Goal: Task Accomplishment & Management: Complete application form

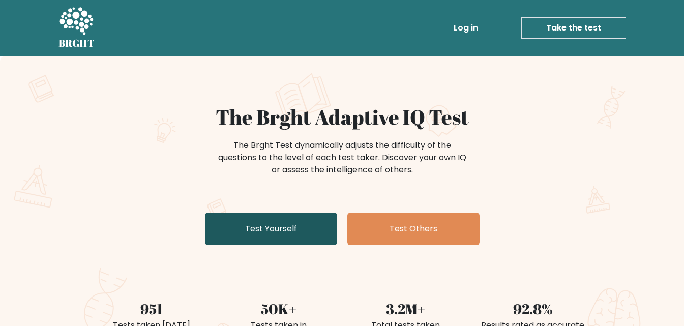
click at [298, 222] on link "Test Yourself" at bounding box center [271, 228] width 132 height 33
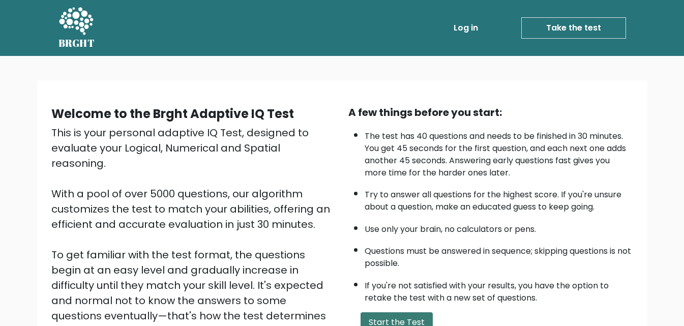
click at [419, 315] on button "Start the Test" at bounding box center [396, 322] width 72 height 20
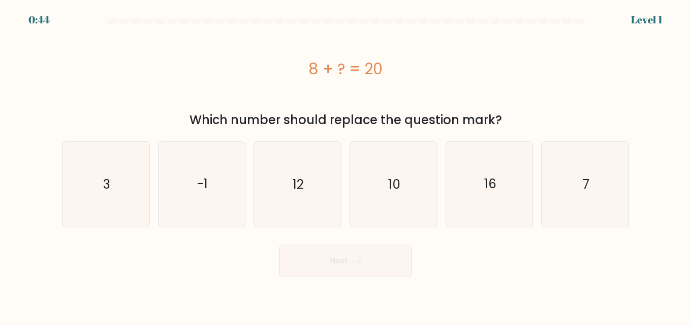
click at [426, 239] on div "Next" at bounding box center [345, 258] width 579 height 38
click at [345, 253] on button "Next" at bounding box center [346, 260] width 132 height 33
click at [169, 284] on body "0:38 Level 1 a." at bounding box center [345, 163] width 691 height 326
click at [285, 183] on icon "12" at bounding box center [297, 184] width 85 height 85
click at [346, 166] on input "c. 12" at bounding box center [346, 164] width 1 height 3
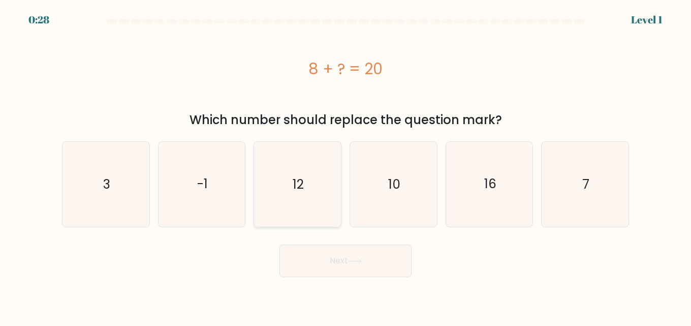
radio input "true"
click at [316, 262] on button "Next" at bounding box center [346, 260] width 132 height 33
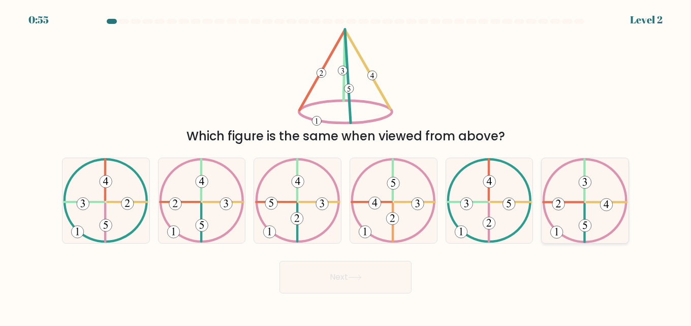
click at [579, 194] on icon at bounding box center [584, 200] width 85 height 85
click at [346, 166] on input "f." at bounding box center [346, 164] width 1 height 3
radio input "true"
click at [376, 270] on button "Next" at bounding box center [346, 277] width 132 height 33
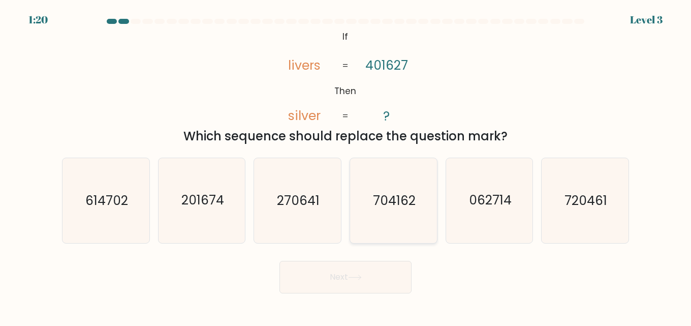
click at [383, 220] on icon "704162" at bounding box center [393, 200] width 85 height 85
click at [346, 166] on input "d. 704162" at bounding box center [346, 164] width 1 height 3
radio input "true"
click at [355, 274] on button "Next" at bounding box center [346, 277] width 132 height 33
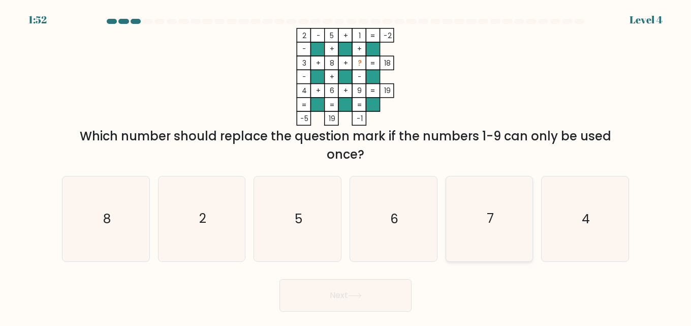
click at [473, 241] on icon "7" at bounding box center [489, 218] width 85 height 85
click at [346, 166] on input "e. 7" at bounding box center [346, 164] width 1 height 3
radio input "true"
click at [379, 300] on button "Next" at bounding box center [346, 295] width 132 height 33
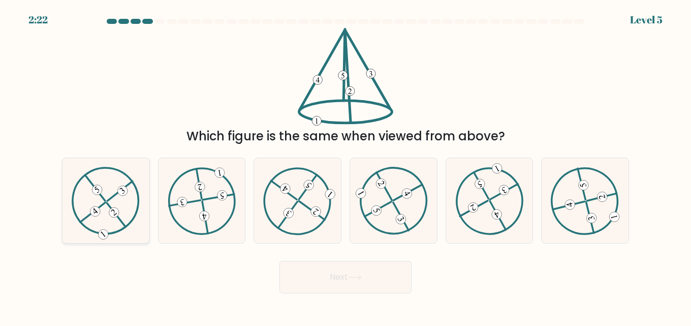
click at [131, 213] on icon at bounding box center [106, 201] width 69 height 68
click at [346, 166] on input "a." at bounding box center [346, 164] width 1 height 3
radio input "true"
click at [312, 279] on button "Next" at bounding box center [346, 277] width 132 height 33
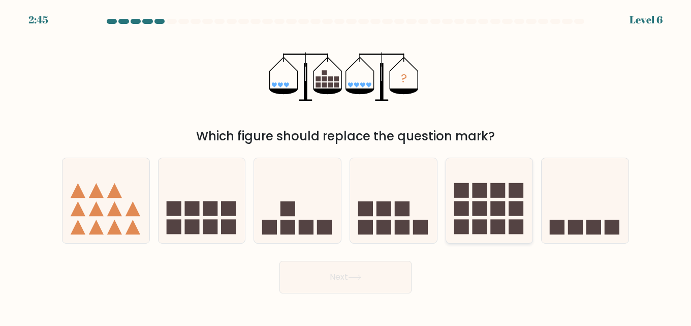
click at [488, 224] on icon at bounding box center [489, 201] width 87 height 72
click at [346, 166] on input "e." at bounding box center [346, 164] width 1 height 3
radio input "true"
click at [374, 270] on button "Next" at bounding box center [346, 277] width 132 height 33
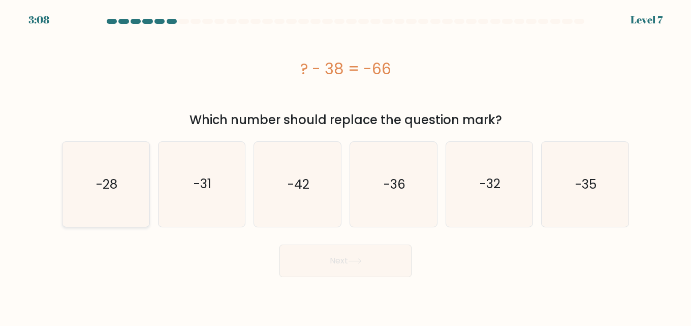
click at [98, 165] on icon "-28" at bounding box center [106, 184] width 85 height 85
click at [346, 165] on input "a. -28" at bounding box center [346, 164] width 1 height 3
radio input "true"
click at [342, 264] on button "Next" at bounding box center [346, 260] width 132 height 33
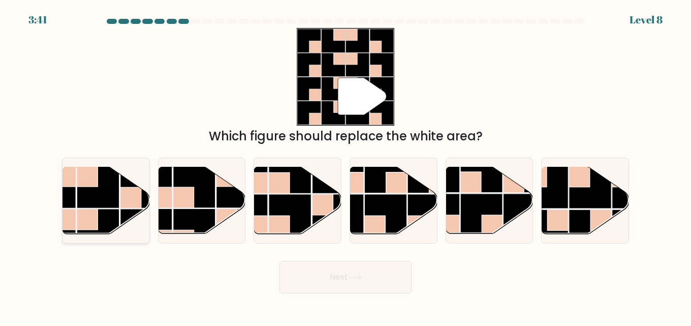
click at [64, 224] on rect at bounding box center [65, 219] width 21 height 21
click at [346, 166] on input "a." at bounding box center [346, 164] width 1 height 3
radio input "true"
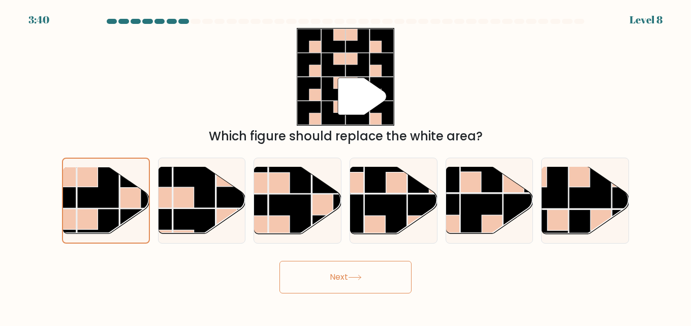
click at [399, 275] on button "Next" at bounding box center [346, 277] width 132 height 33
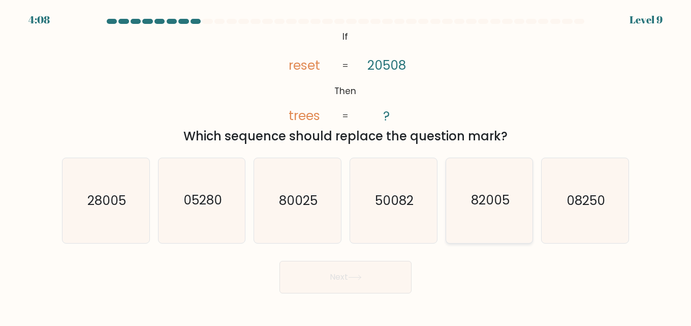
drag, startPoint x: 477, startPoint y: 192, endPoint x: 469, endPoint y: 212, distance: 22.6
click at [478, 192] on text "82005" at bounding box center [490, 201] width 39 height 18
click at [346, 166] on input "e. 82005" at bounding box center [346, 164] width 1 height 3
radio input "true"
click at [385, 278] on button "Next" at bounding box center [346, 277] width 132 height 33
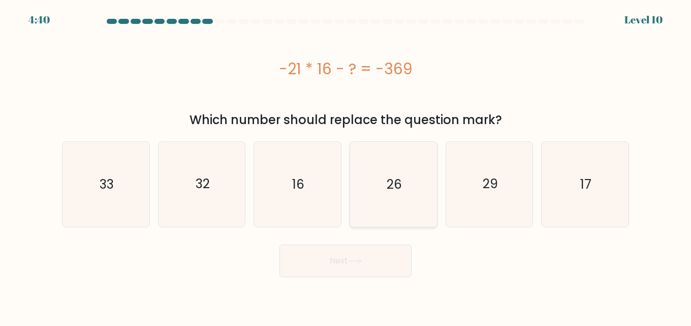
click at [395, 199] on icon "26" at bounding box center [393, 184] width 85 height 85
click at [346, 166] on input "d. 26" at bounding box center [346, 164] width 1 height 3
radio input "true"
click at [398, 254] on button "Next" at bounding box center [346, 260] width 132 height 33
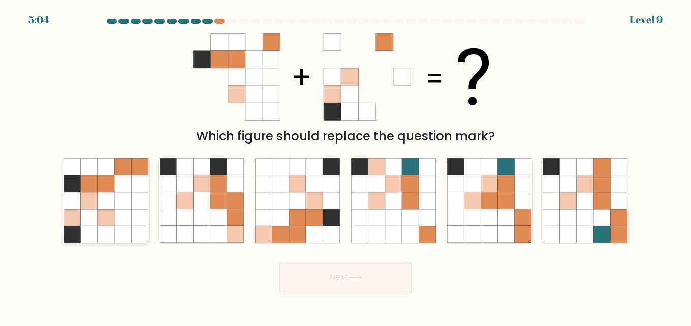
click at [72, 206] on icon at bounding box center [72, 200] width 17 height 17
click at [346, 166] on input "a." at bounding box center [346, 164] width 1 height 3
radio input "true"
click at [325, 272] on button "Next" at bounding box center [346, 277] width 132 height 33
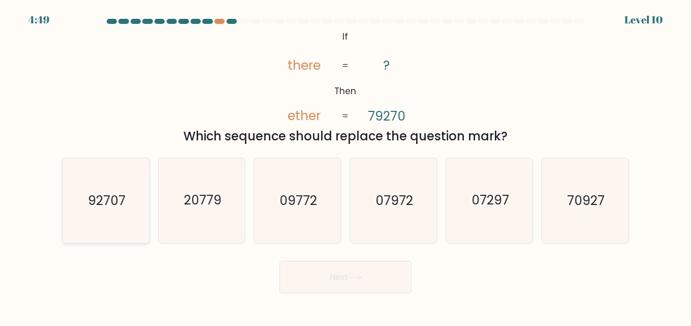
click at [92, 216] on icon "92707" at bounding box center [106, 200] width 85 height 85
click at [346, 166] on input "a. 92707" at bounding box center [346, 164] width 1 height 3
radio input "true"
click at [396, 283] on button "Next" at bounding box center [346, 277] width 132 height 33
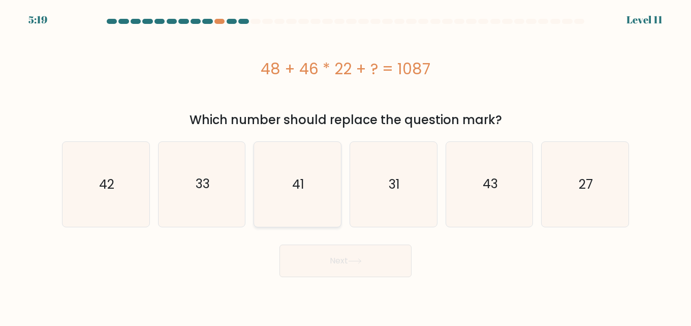
click at [327, 190] on icon "41" at bounding box center [297, 184] width 85 height 85
click at [346, 166] on input "c. 41" at bounding box center [346, 164] width 1 height 3
radio input "true"
click at [362, 256] on button "Next" at bounding box center [346, 260] width 132 height 33
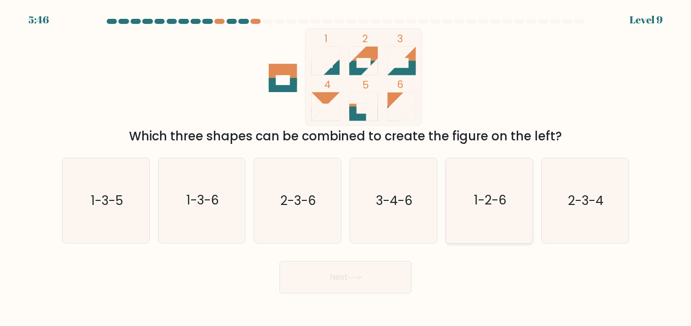
click at [498, 194] on text "1-2-6" at bounding box center [490, 201] width 33 height 18
click at [346, 166] on input "e. 1-2-6" at bounding box center [346, 164] width 1 height 3
radio input "true"
click at [389, 273] on button "Next" at bounding box center [346, 277] width 132 height 33
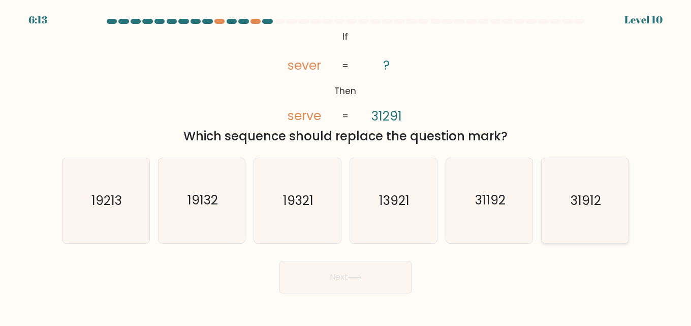
click at [624, 214] on icon "31912" at bounding box center [585, 200] width 85 height 85
click at [346, 166] on input "f. 31912" at bounding box center [346, 164] width 1 height 3
radio input "true"
click at [398, 270] on button "Next" at bounding box center [346, 277] width 132 height 33
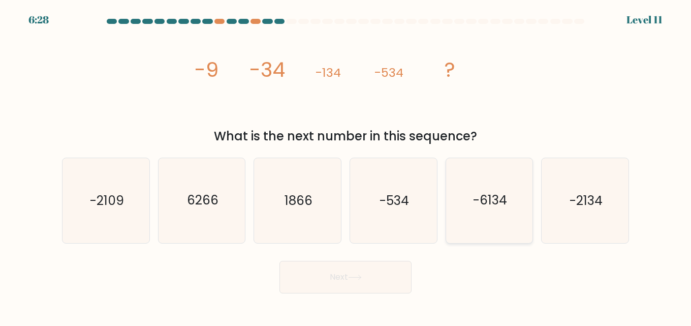
click at [464, 190] on icon "-6134" at bounding box center [489, 200] width 85 height 85
click at [346, 166] on input "e. -6134" at bounding box center [346, 164] width 1 height 3
radio input "true"
click at [392, 267] on button "Next" at bounding box center [346, 277] width 132 height 33
click at [137, 212] on icon "-2109" at bounding box center [106, 200] width 85 height 85
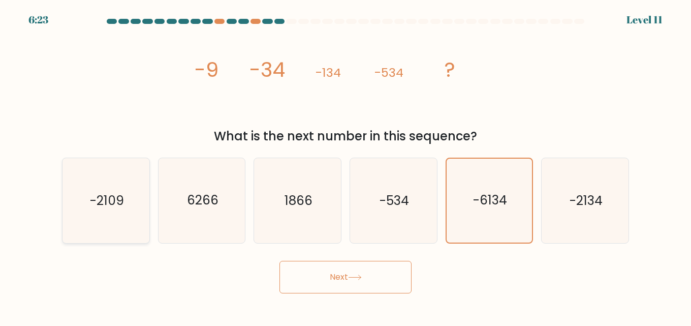
click at [346, 166] on input "a. -2109" at bounding box center [346, 164] width 1 height 3
radio input "true"
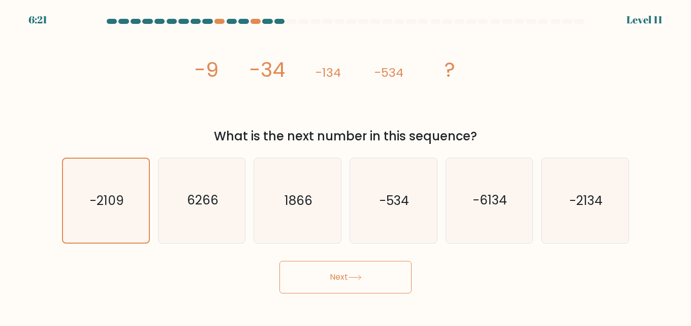
click at [318, 276] on button "Next" at bounding box center [346, 277] width 132 height 33
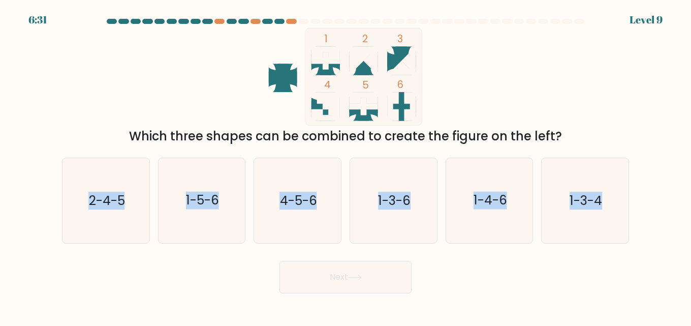
click at [691, 258] on form at bounding box center [345, 156] width 691 height 274
click at [593, 196] on text "1-3-4" at bounding box center [586, 201] width 33 height 18
click at [346, 166] on input "f. 1-3-4" at bounding box center [346, 164] width 1 height 3
radio input "true"
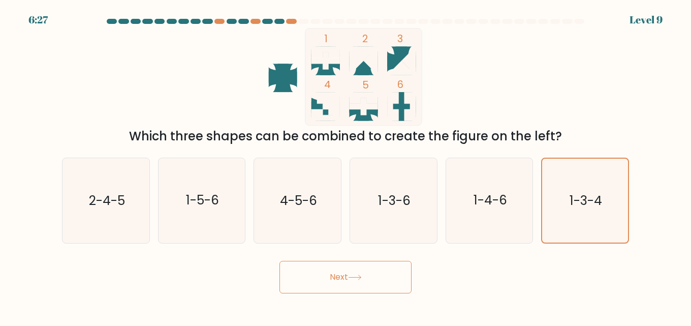
click at [377, 272] on button "Next" at bounding box center [346, 277] width 132 height 33
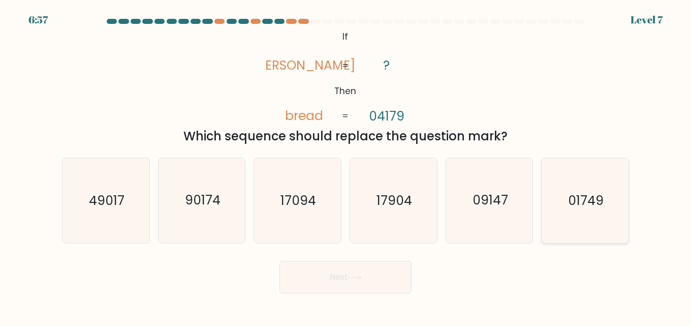
click at [557, 222] on icon "01749" at bounding box center [585, 200] width 85 height 85
click at [346, 166] on input "f. 01749" at bounding box center [346, 164] width 1 height 3
radio input "true"
click at [383, 280] on button "Next" at bounding box center [346, 277] width 132 height 33
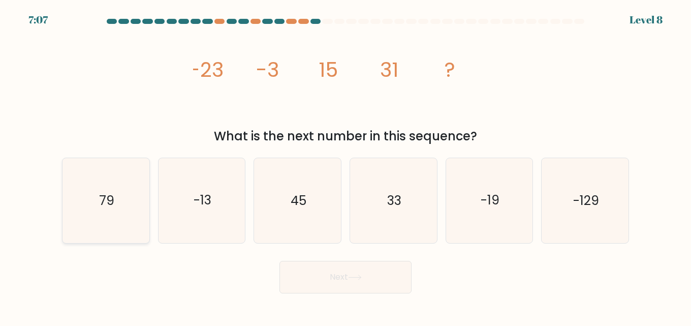
click at [122, 221] on icon "79" at bounding box center [106, 200] width 85 height 85
click at [346, 166] on input "a. 79" at bounding box center [346, 164] width 1 height 3
radio input "true"
click at [326, 271] on button "Next" at bounding box center [346, 277] width 132 height 33
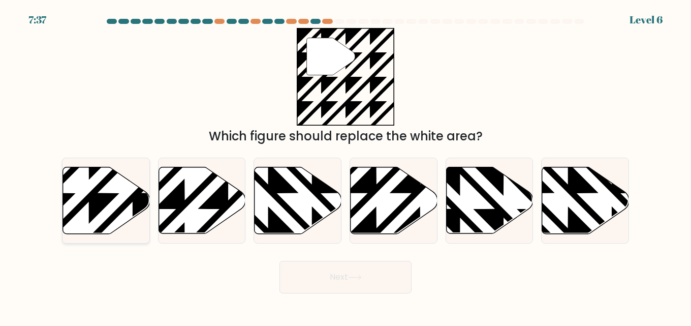
click at [107, 199] on icon at bounding box center [132, 236] width 175 height 175
click at [346, 166] on input "a." at bounding box center [346, 164] width 1 height 3
radio input "true"
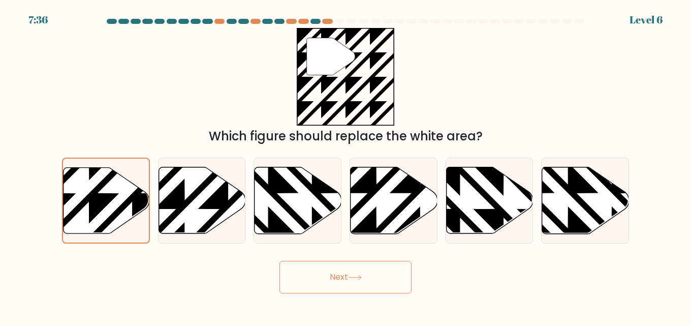
click at [308, 265] on button "Next" at bounding box center [346, 277] width 132 height 33
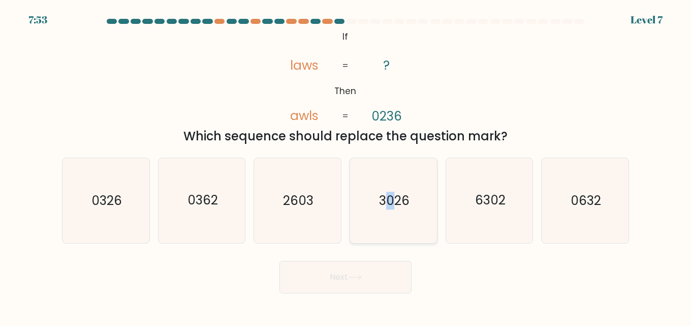
click at [391, 196] on text "3026" at bounding box center [394, 201] width 30 height 18
click at [322, 283] on button "Next" at bounding box center [346, 277] width 132 height 33
click at [366, 188] on icon "3026" at bounding box center [393, 200] width 85 height 85
click at [346, 166] on input "d. 3026" at bounding box center [346, 164] width 1 height 3
radio input "true"
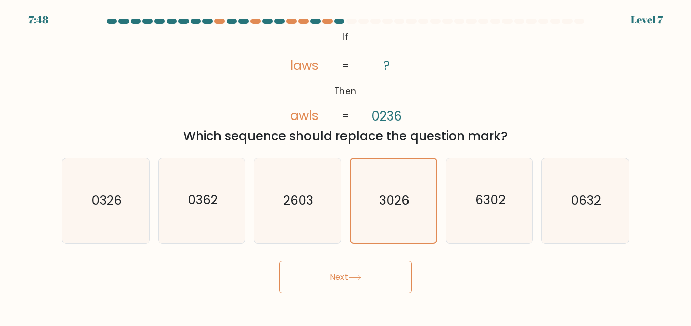
click at [357, 277] on icon at bounding box center [355, 277] width 14 height 6
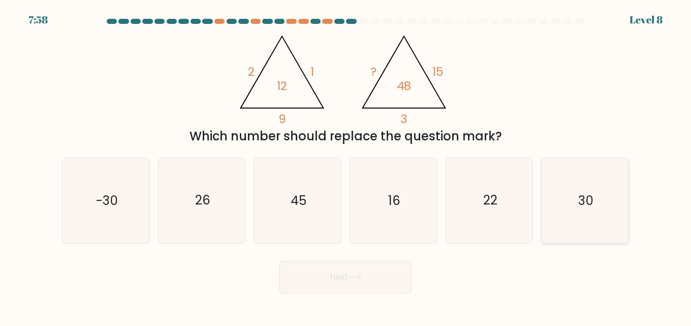
click at [567, 210] on icon "30" at bounding box center [585, 200] width 85 height 85
click at [346, 166] on input "f. 30" at bounding box center [346, 164] width 1 height 3
radio input "true"
click at [385, 288] on button "Next" at bounding box center [346, 277] width 132 height 33
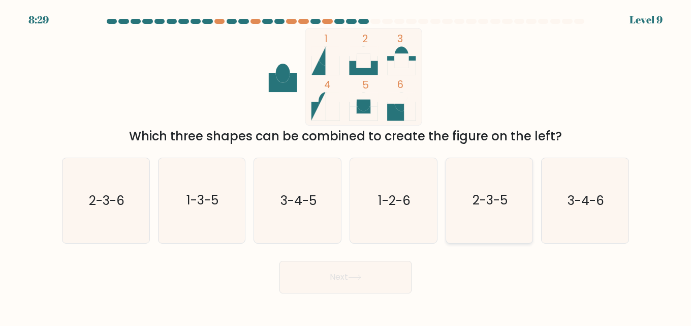
click at [469, 203] on icon "2-3-5" at bounding box center [489, 200] width 85 height 85
click at [346, 166] on input "e. 2-3-5" at bounding box center [346, 164] width 1 height 3
radio input "true"
click at [351, 284] on button "Next" at bounding box center [346, 277] width 132 height 33
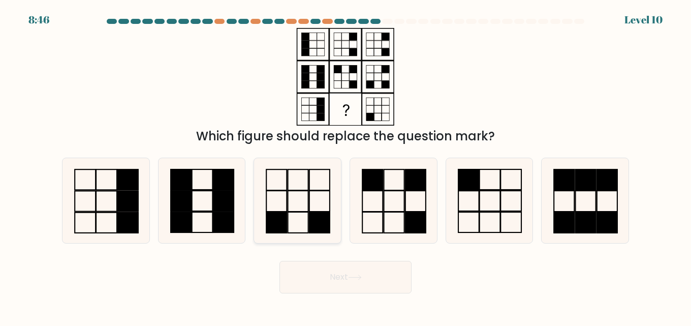
click at [299, 211] on rect at bounding box center [298, 201] width 20 height 21
click at [346, 166] on input "c." at bounding box center [346, 164] width 1 height 3
radio input "true"
click at [359, 284] on button "Next" at bounding box center [346, 277] width 132 height 33
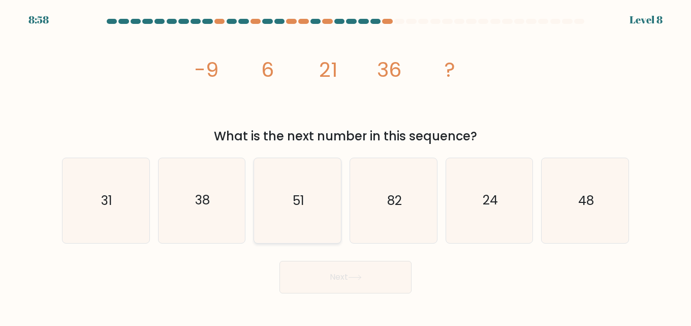
click at [298, 195] on text "51" at bounding box center [299, 201] width 12 height 18
click at [346, 166] on input "c. 51" at bounding box center [346, 164] width 1 height 3
radio input "true"
click at [320, 274] on button "Next" at bounding box center [346, 277] width 132 height 33
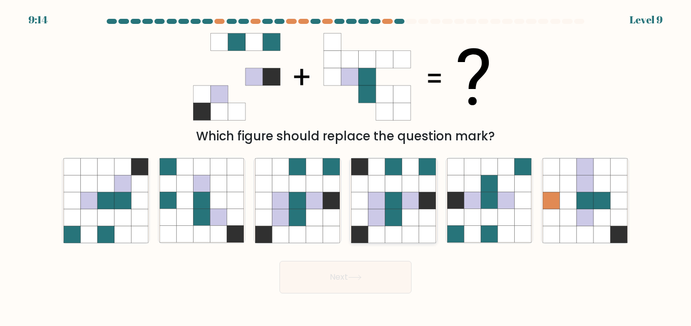
click at [362, 231] on icon at bounding box center [359, 234] width 17 height 17
click at [346, 166] on input "d." at bounding box center [346, 164] width 1 height 3
radio input "true"
click at [342, 264] on button "Next" at bounding box center [346, 277] width 132 height 33
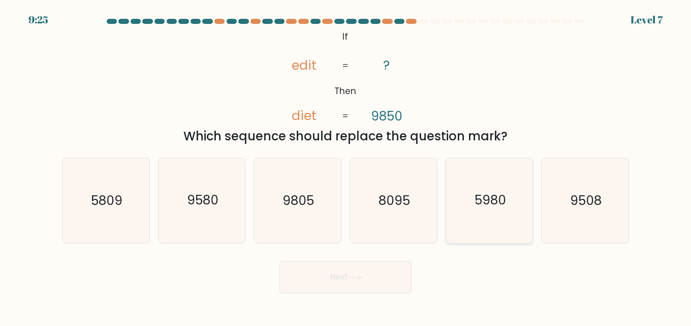
click at [499, 190] on icon "5980" at bounding box center [489, 200] width 85 height 85
click at [346, 166] on input "e. 5980" at bounding box center [346, 164] width 1 height 3
radio input "true"
click at [380, 267] on button "Next" at bounding box center [346, 277] width 132 height 33
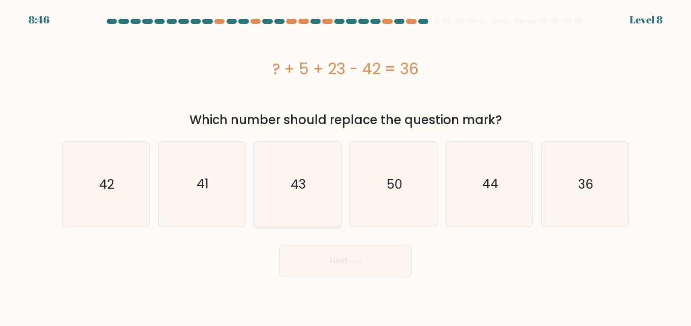
drag, startPoint x: 344, startPoint y: 189, endPoint x: 338, endPoint y: 187, distance: 5.5
click at [338, 187] on div "c. 43" at bounding box center [298, 184] width 96 height 86
click at [370, 177] on icon "50" at bounding box center [393, 184] width 85 height 85
click at [346, 166] on input "d. 50" at bounding box center [346, 164] width 1 height 3
radio input "true"
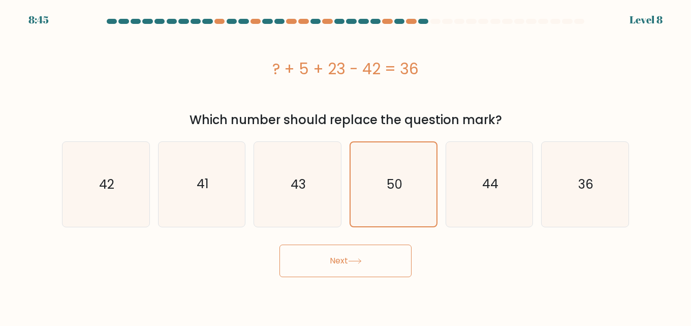
click at [354, 264] on button "Next" at bounding box center [346, 260] width 132 height 33
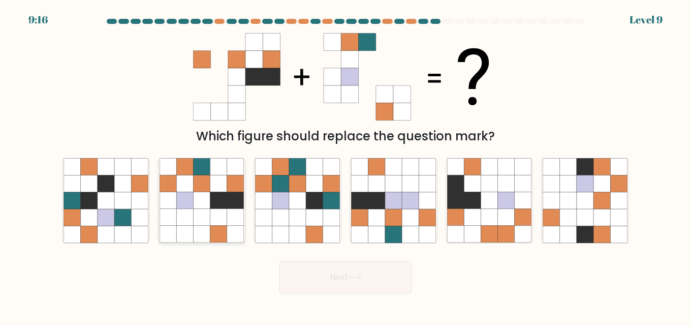
click at [194, 180] on icon at bounding box center [201, 183] width 17 height 17
click at [346, 166] on input "b." at bounding box center [346, 164] width 1 height 3
radio input "true"
click at [311, 284] on button "Next" at bounding box center [346, 277] width 132 height 33
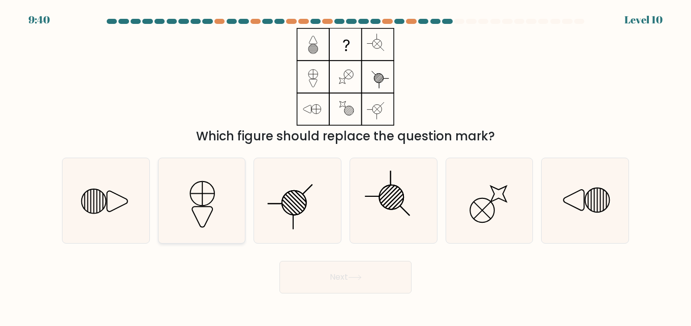
click at [220, 215] on icon at bounding box center [202, 200] width 85 height 85
click at [346, 166] on input "b." at bounding box center [346, 164] width 1 height 3
radio input "true"
click at [348, 279] on button "Next" at bounding box center [346, 277] width 132 height 33
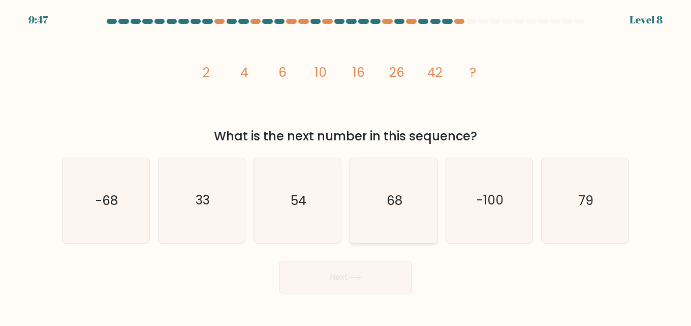
click at [394, 202] on text "68" at bounding box center [394, 201] width 16 height 18
click at [346, 166] on input "d. 68" at bounding box center [346, 164] width 1 height 3
radio input "true"
click at [386, 279] on button "Next" at bounding box center [346, 277] width 132 height 33
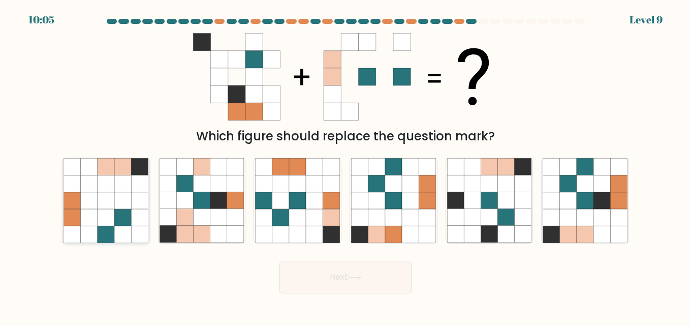
click at [145, 171] on icon at bounding box center [139, 167] width 17 height 17
click at [346, 166] on input "a." at bounding box center [346, 164] width 1 height 3
radio input "true"
click at [305, 282] on button "Next" at bounding box center [346, 277] width 132 height 33
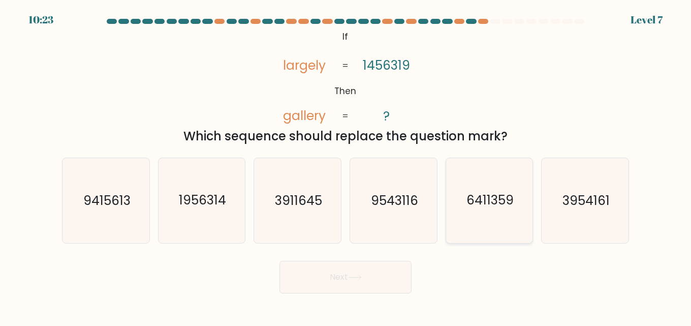
click at [484, 206] on text "6411359" at bounding box center [490, 201] width 47 height 18
click at [346, 166] on input "e. 6411359" at bounding box center [346, 164] width 1 height 3
radio input "true"
click at [378, 283] on button "Next" at bounding box center [346, 277] width 132 height 33
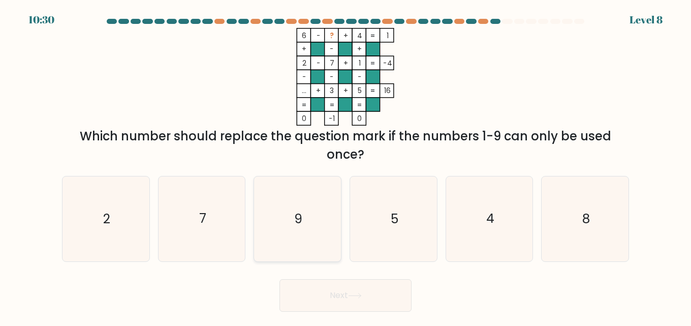
drag, startPoint x: 290, startPoint y: 217, endPoint x: 292, endPoint y: 231, distance: 14.3
click at [291, 221] on icon "9" at bounding box center [297, 218] width 85 height 85
click at [346, 166] on input "c. 9" at bounding box center [346, 164] width 1 height 3
radio input "true"
click at [322, 291] on button "Next" at bounding box center [346, 295] width 132 height 33
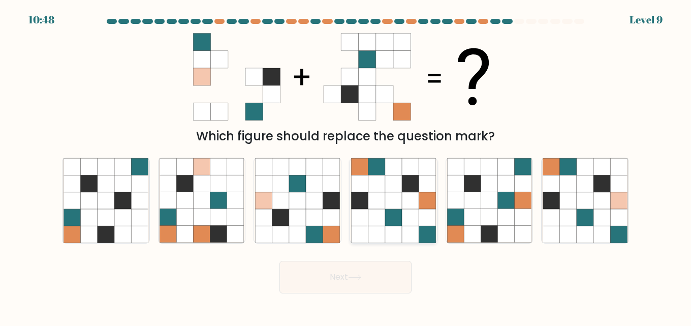
click at [360, 198] on icon at bounding box center [359, 200] width 17 height 17
click at [346, 166] on input "d." at bounding box center [346, 164] width 1 height 3
radio input "true"
click at [339, 280] on button "Next" at bounding box center [346, 277] width 132 height 33
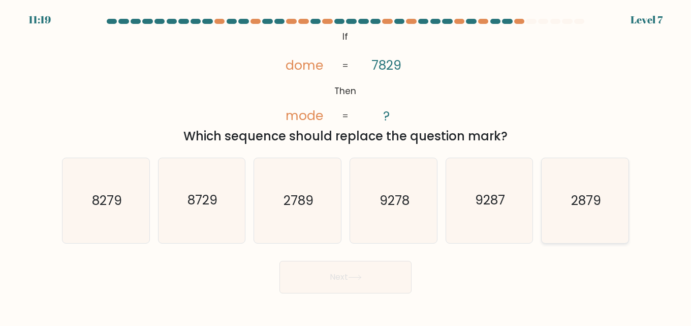
click at [579, 194] on text "2879" at bounding box center [586, 201] width 30 height 18
click at [346, 166] on input "f. 2879" at bounding box center [346, 164] width 1 height 3
radio input "true"
click at [385, 275] on button "Next" at bounding box center [346, 277] width 132 height 33
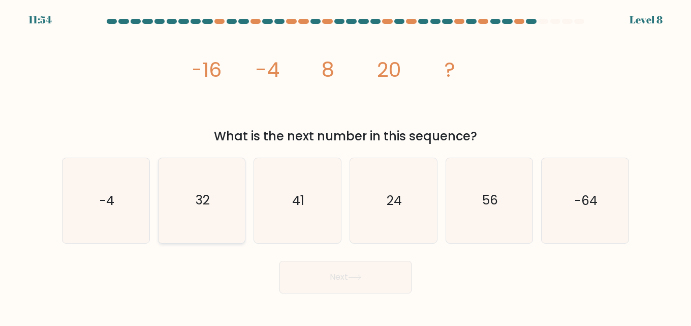
click at [183, 183] on icon "32" at bounding box center [202, 200] width 85 height 85
click at [346, 166] on input "b. 32" at bounding box center [346, 164] width 1 height 3
radio input "true"
click at [357, 275] on icon at bounding box center [355, 277] width 14 height 6
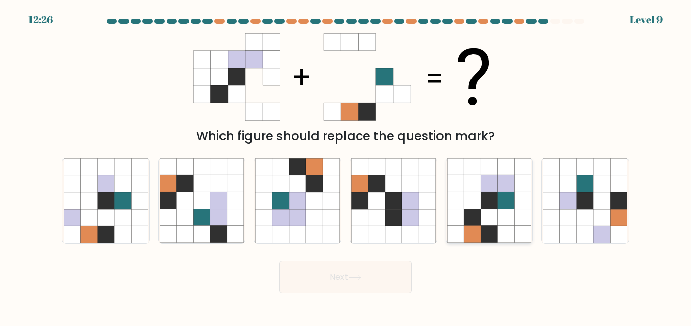
click at [450, 219] on icon at bounding box center [455, 217] width 17 height 17
click at [346, 166] on input "e." at bounding box center [346, 164] width 1 height 3
radio input "true"
click at [357, 271] on button "Next" at bounding box center [346, 277] width 132 height 33
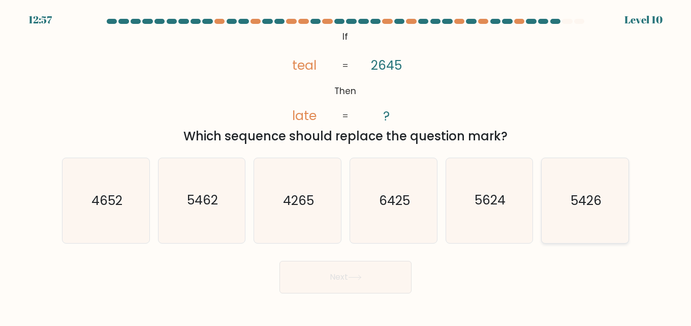
click at [606, 209] on icon "5426" at bounding box center [585, 200] width 85 height 85
click at [346, 166] on input "f. 5426" at bounding box center [346, 164] width 1 height 3
radio input "true"
click at [325, 267] on button "Next" at bounding box center [346, 277] width 132 height 33
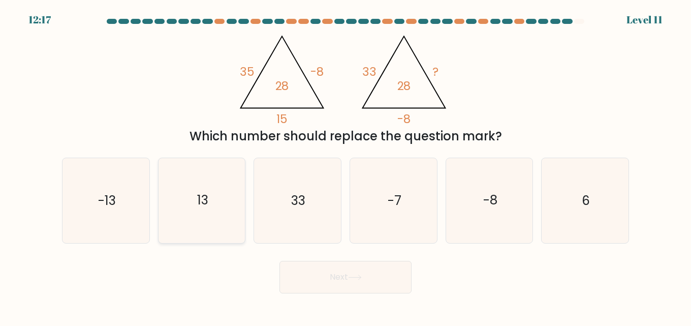
drag, startPoint x: 183, startPoint y: 226, endPoint x: 178, endPoint y: 205, distance: 21.9
click at [183, 226] on icon "13" at bounding box center [202, 200] width 85 height 85
click at [346, 166] on input "b. 13" at bounding box center [346, 164] width 1 height 3
radio input "true"
click at [334, 282] on button "Next" at bounding box center [346, 277] width 132 height 33
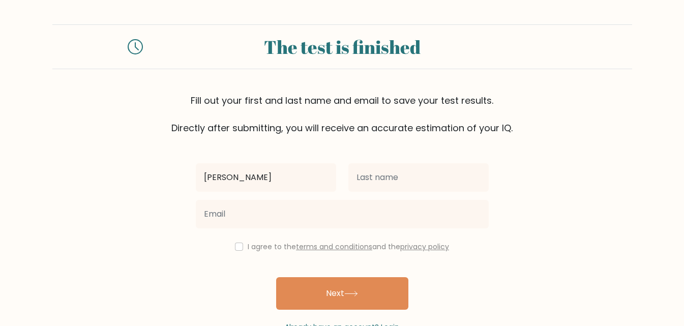
type input "sharique"
click at [276, 277] on button "Next" at bounding box center [342, 293] width 132 height 33
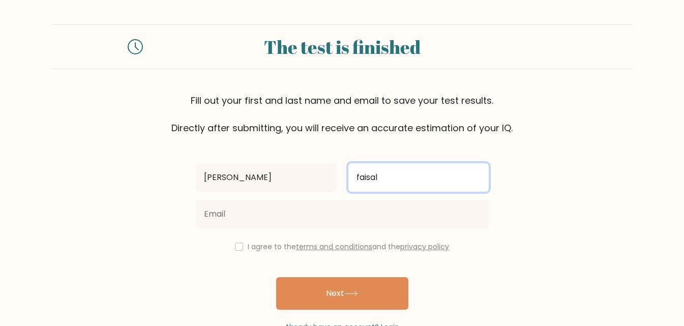
type input "faisal"
click at [276, 277] on button "Next" at bounding box center [342, 293] width 132 height 33
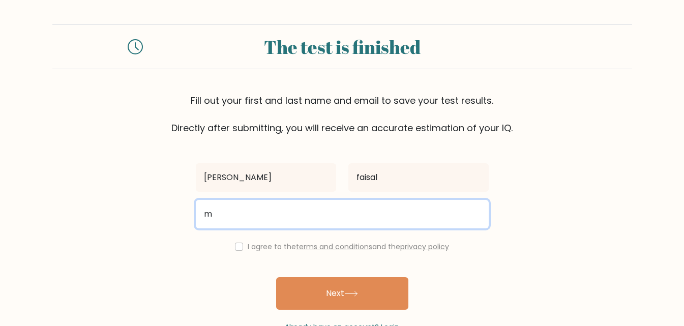
type input "mfaisalqur@gmail.com"
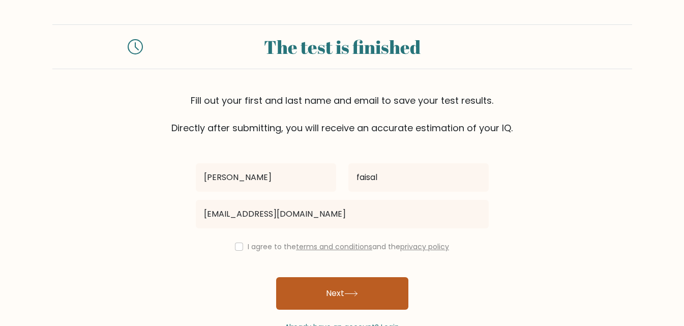
click at [336, 293] on button "Next" at bounding box center [342, 293] width 132 height 33
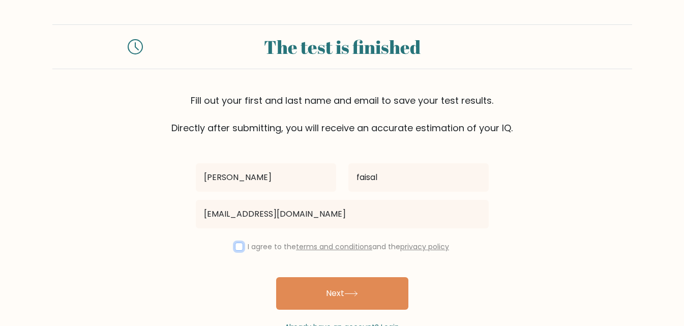
click at [237, 245] on input "checkbox" at bounding box center [239, 246] width 8 height 8
checkbox input "true"
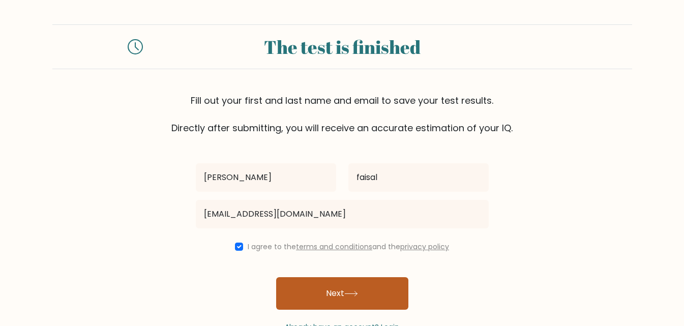
click at [297, 285] on button "Next" at bounding box center [342, 293] width 132 height 33
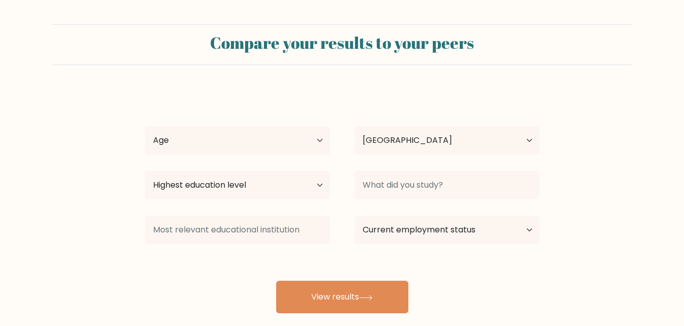
select select "PK"
click at [188, 135] on select "Age Under [DEMOGRAPHIC_DATA] [DEMOGRAPHIC_DATA] [DEMOGRAPHIC_DATA] [DEMOGRAPHIC…" at bounding box center [237, 140] width 185 height 28
select select "min_18"
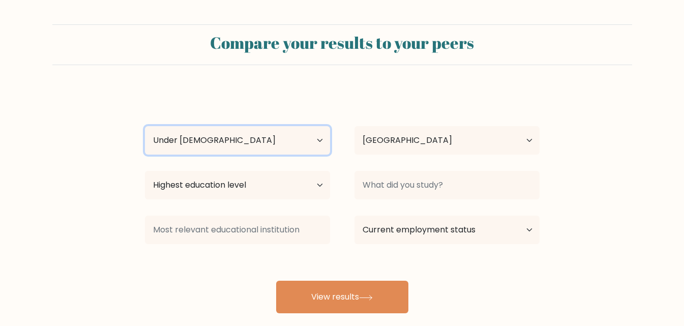
click at [145, 126] on select "Age Under 18 years old 18-24 years old 25-34 years old 35-44 years old 45-54 ye…" at bounding box center [237, 140] width 185 height 28
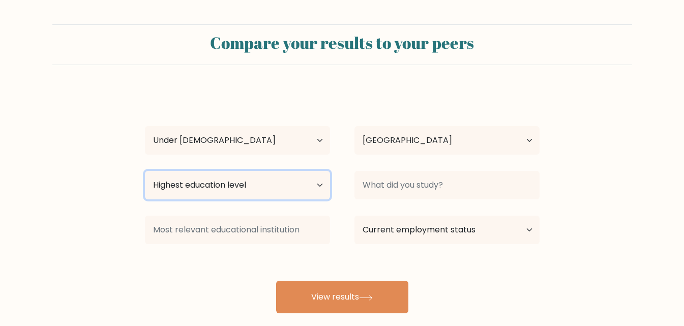
click at [224, 188] on select "Highest education level No schooling Primary Lower Secondary Upper Secondary Oc…" at bounding box center [237, 185] width 185 height 28
select select "lower_secondary"
click at [145, 171] on select "Highest education level No schooling Primary Lower Secondary Upper Secondary Oc…" at bounding box center [237, 185] width 185 height 28
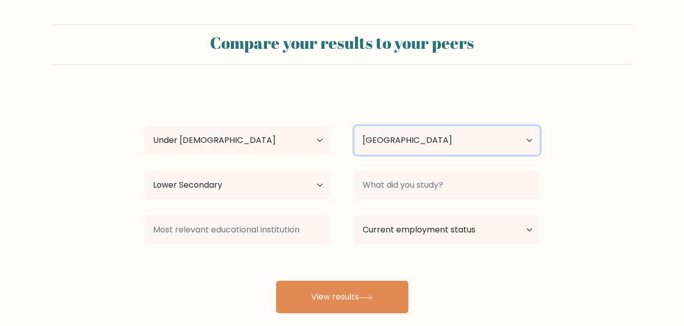
click at [381, 140] on select "Country Afghanistan Albania Algeria American Samoa Andorra Angola Anguilla Anta…" at bounding box center [446, 140] width 185 height 28
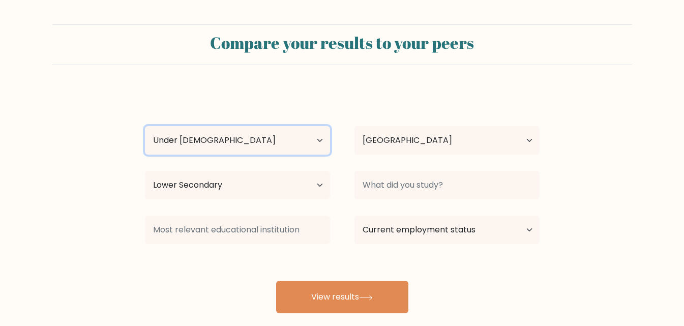
click at [321, 152] on select "Age Under 18 years old 18-24 years old 25-34 years old 35-44 years old 45-54 ye…" at bounding box center [237, 140] width 185 height 28
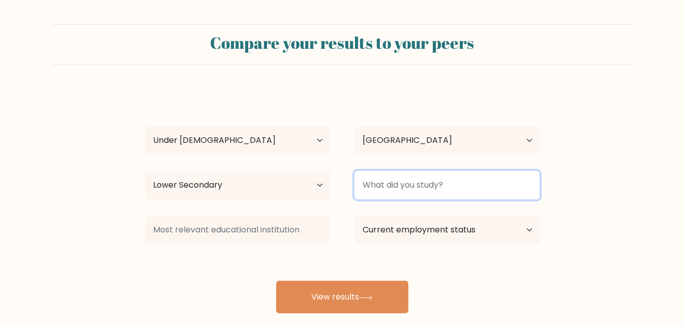
click at [385, 188] on input at bounding box center [446, 185] width 185 height 28
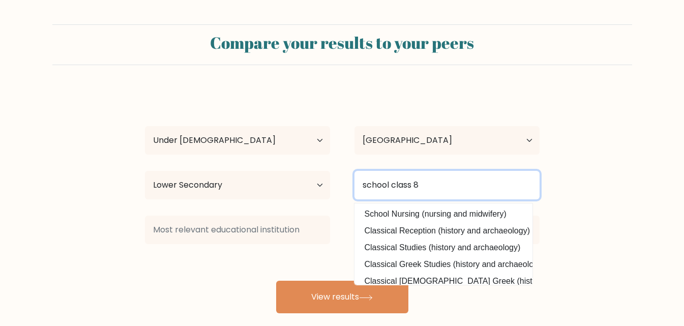
type input "school class 8"
click at [276, 281] on button "View results" at bounding box center [342, 297] width 132 height 33
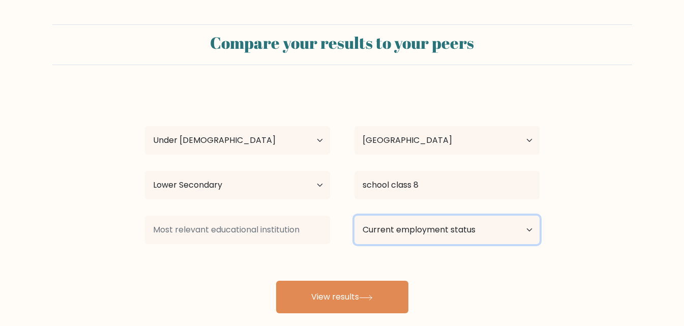
click at [496, 223] on select "Current employment status Employed Student Retired Other / prefer not to answer" at bounding box center [446, 229] width 185 height 28
select select "student"
click at [354, 215] on select "Current employment status Employed Student Retired Other / prefer not to answer" at bounding box center [446, 229] width 185 height 28
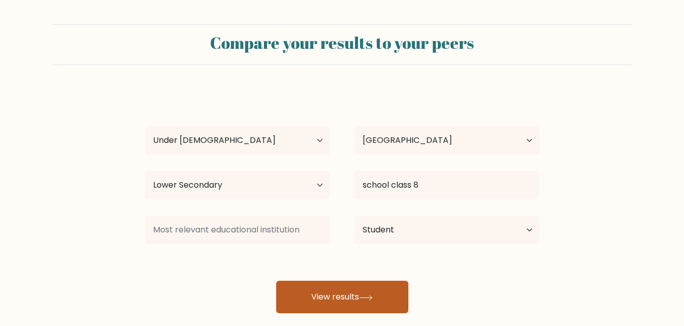
click at [393, 288] on button "View results" at bounding box center [342, 297] width 132 height 33
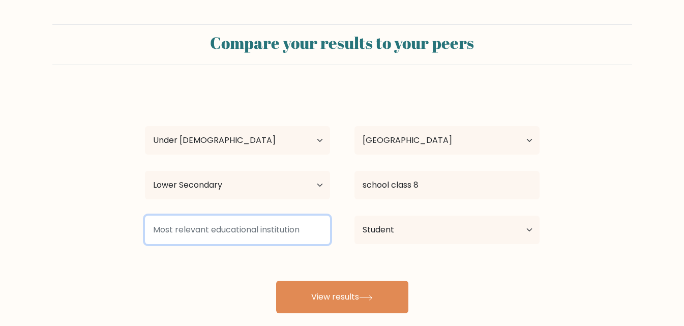
click at [282, 228] on input at bounding box center [237, 229] width 185 height 28
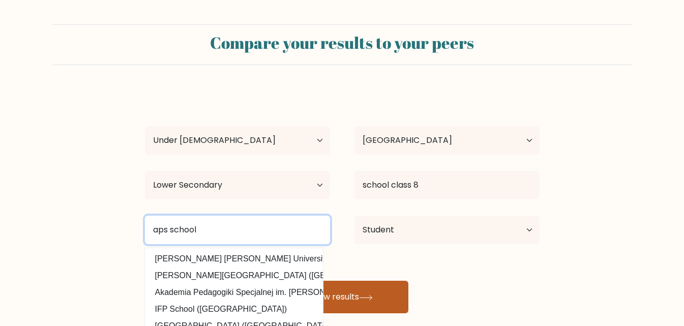
type input "aps school"
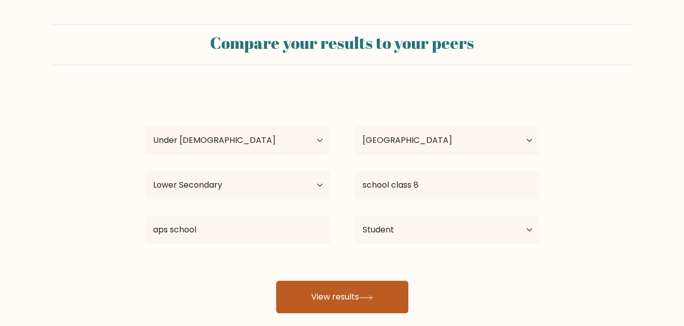
click at [344, 299] on button "View results" at bounding box center [342, 297] width 132 height 33
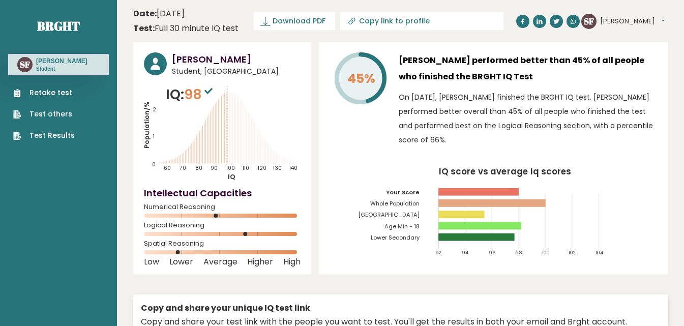
click at [551, 139] on p "On [DATE], [PERSON_NAME] finished the BRGHT IQ test. [PERSON_NAME] performed be…" at bounding box center [527, 118] width 258 height 57
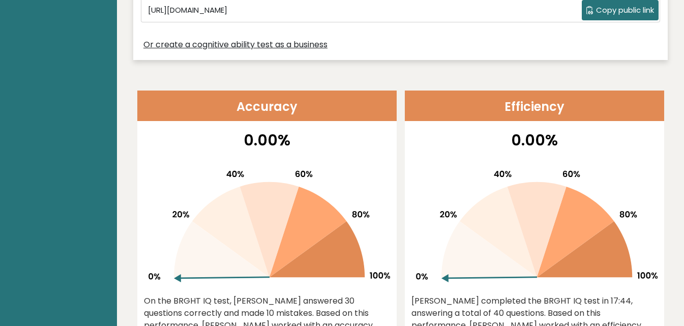
scroll to position [346, 0]
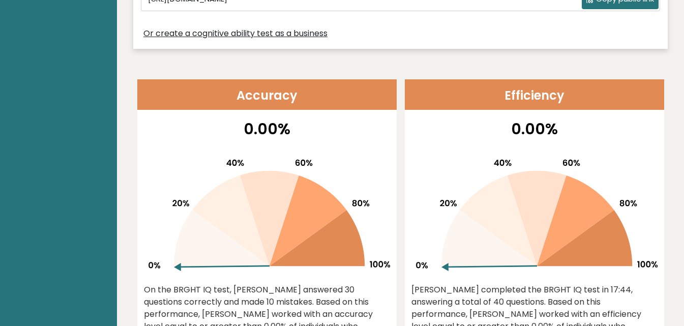
click at [546, 103] on header "Efficiency" at bounding box center [534, 94] width 259 height 30
click at [357, 100] on header "Accuracy" at bounding box center [266, 94] width 259 height 30
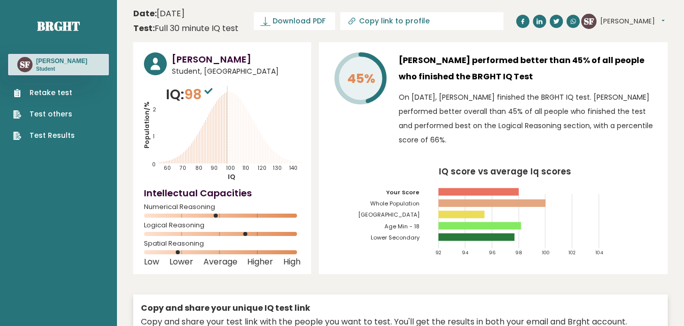
scroll to position [20, 0]
